Goal: Task Accomplishment & Management: Use online tool/utility

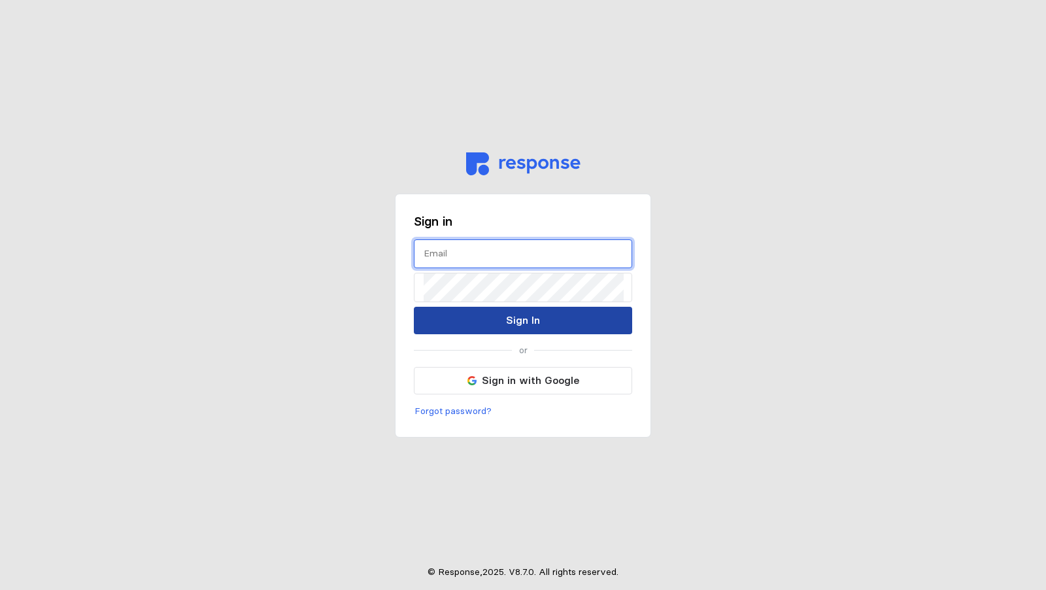
type input "curtis@shippingtree.co"
click at [535, 324] on p "Sign In" at bounding box center [523, 320] width 34 height 16
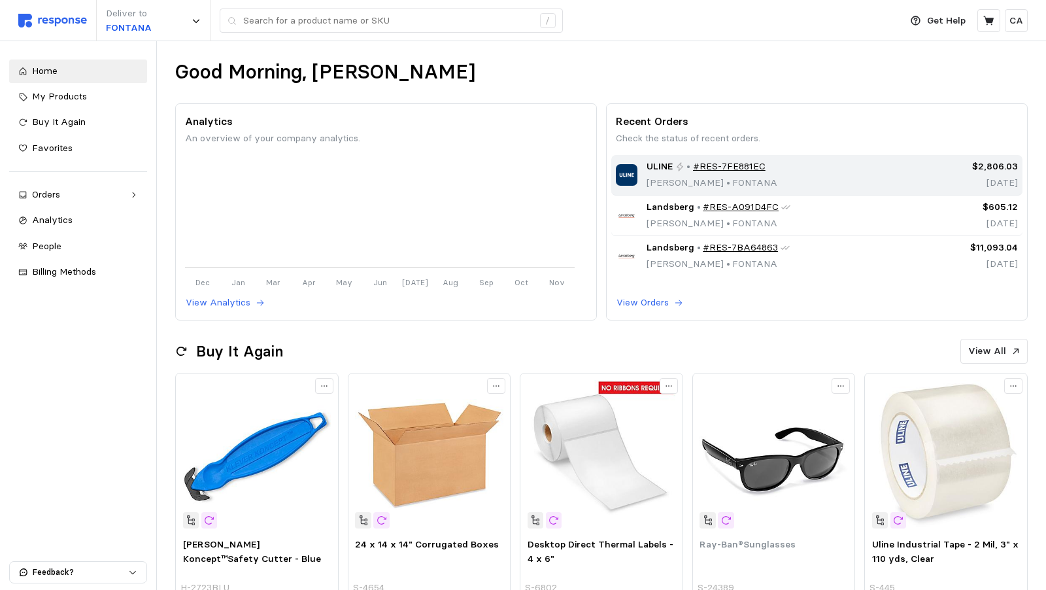
click at [676, 180] on p "Curtis Arias-Carpenter • FONTANA" at bounding box center [711, 183] width 131 height 14
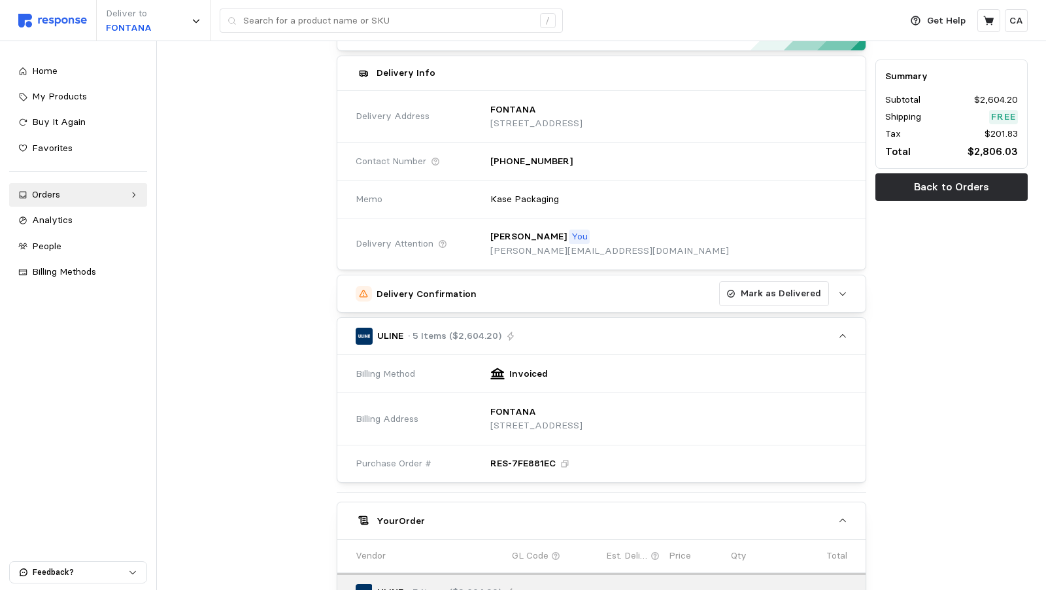
scroll to position [118, 0]
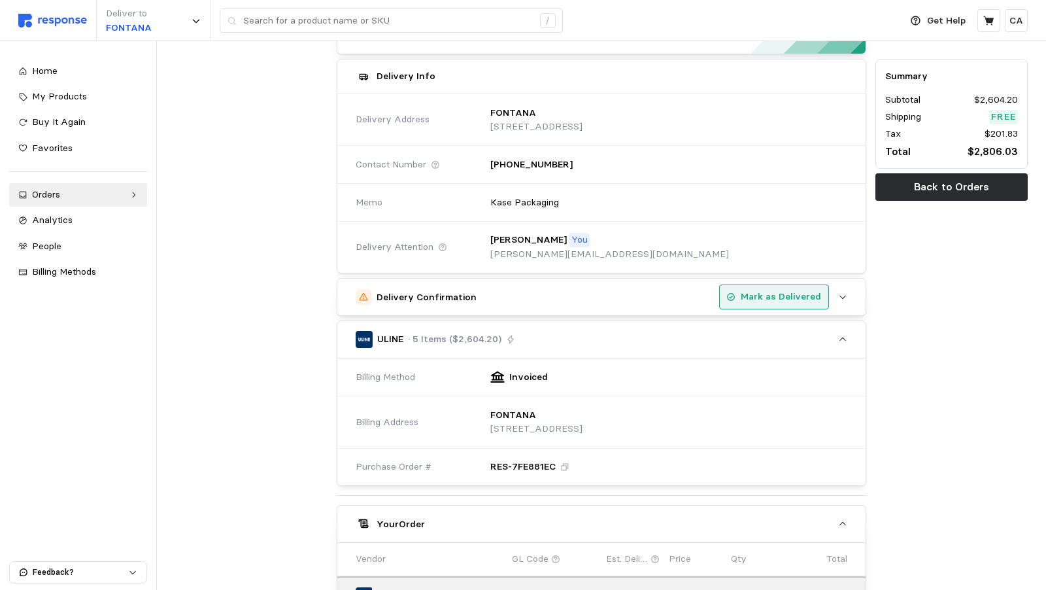
click at [740, 290] on p "Mark as Delivered" at bounding box center [780, 297] width 80 height 14
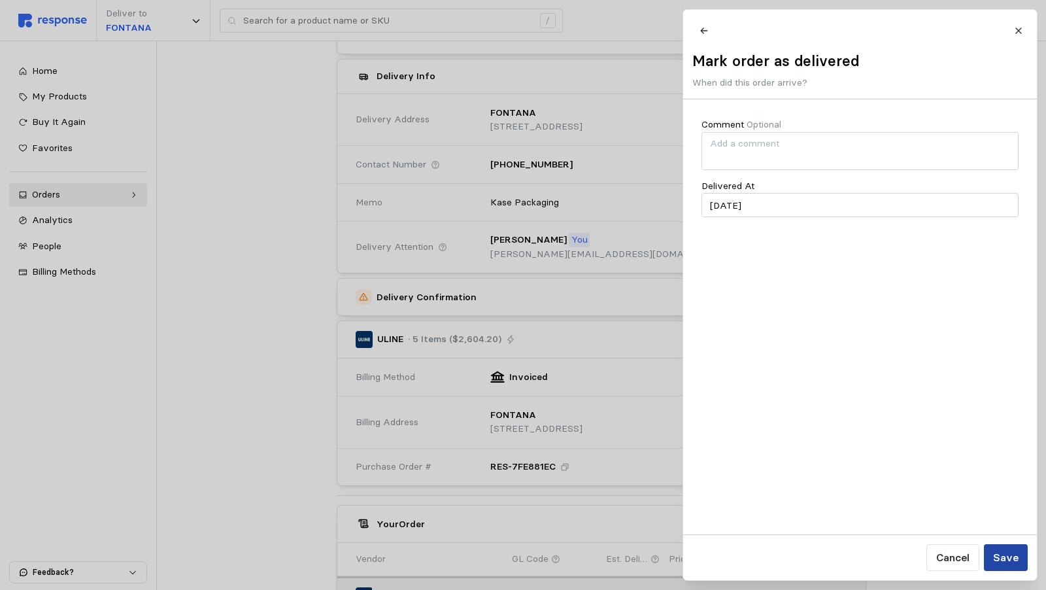
click at [1016, 551] on p "Save" at bounding box center [1004, 557] width 25 height 16
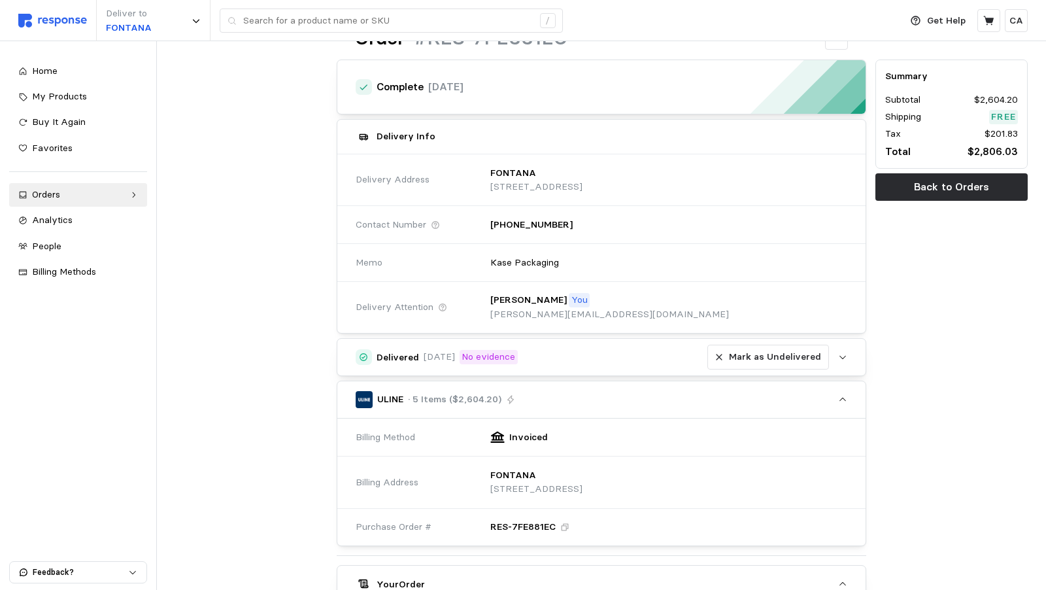
scroll to position [0, 0]
